Goal: Task Accomplishment & Management: Complete application form

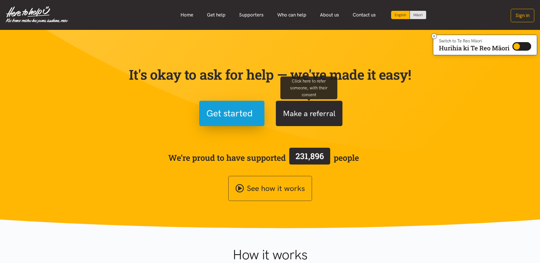
click at [314, 114] on button "Make a referral" at bounding box center [309, 113] width 67 height 25
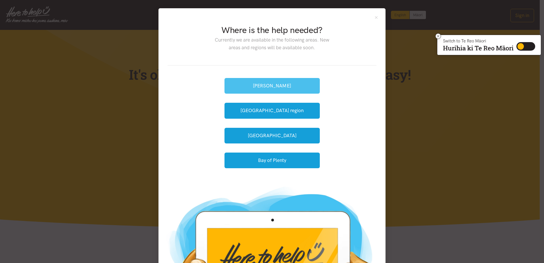
click at [265, 88] on button "[PERSON_NAME]" at bounding box center [272, 86] width 95 height 16
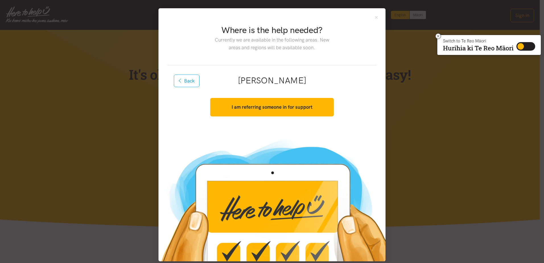
click at [262, 95] on div "I am referring someone in for support Yes, I have consent. Get started" at bounding box center [272, 107] width 135 height 25
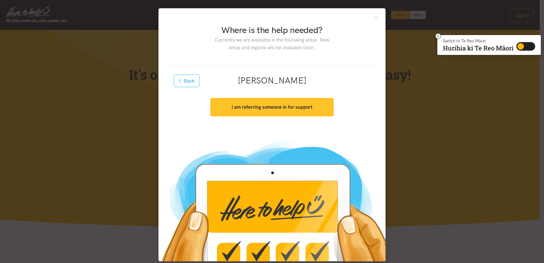
click at [263, 100] on button "I am referring someone in for support" at bounding box center [271, 107] width 123 height 19
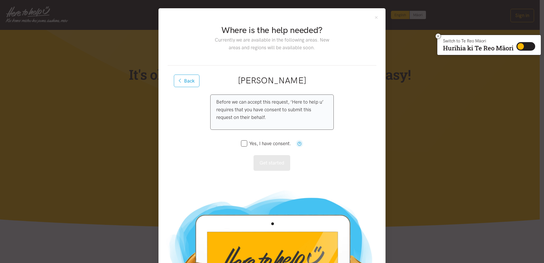
click at [246, 141] on input "Yes, I have consent." at bounding box center [266, 143] width 50 height 5
checkbox input "true"
click at [266, 167] on button "Get started" at bounding box center [272, 163] width 37 height 16
